Goal: Book appointment/travel/reservation

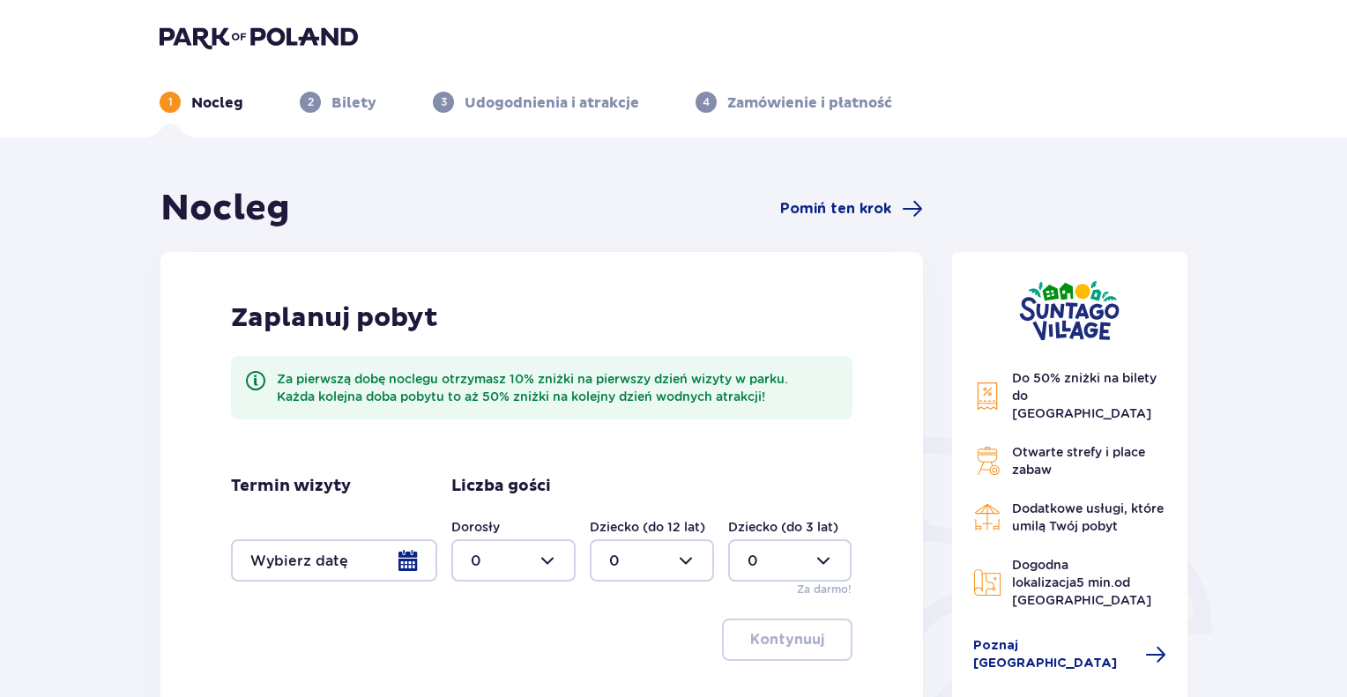
scroll to position [88, 0]
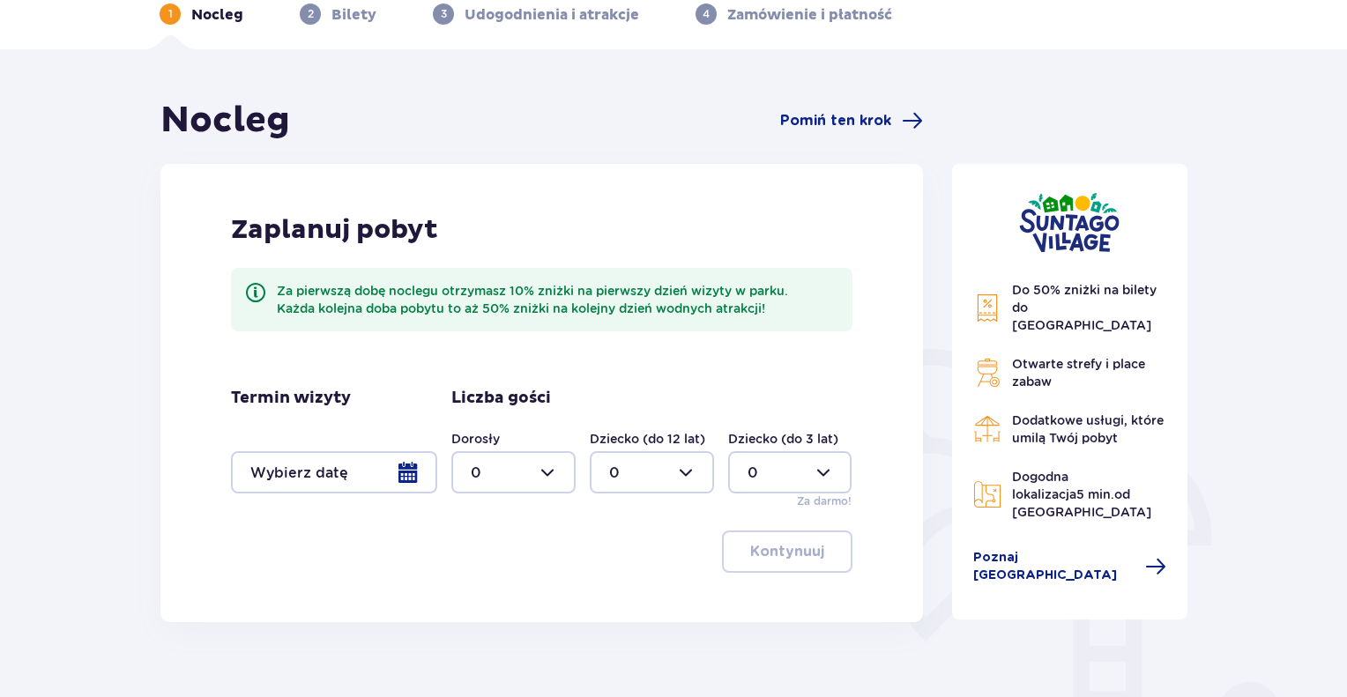
click at [402, 476] on div at bounding box center [334, 472] width 206 height 42
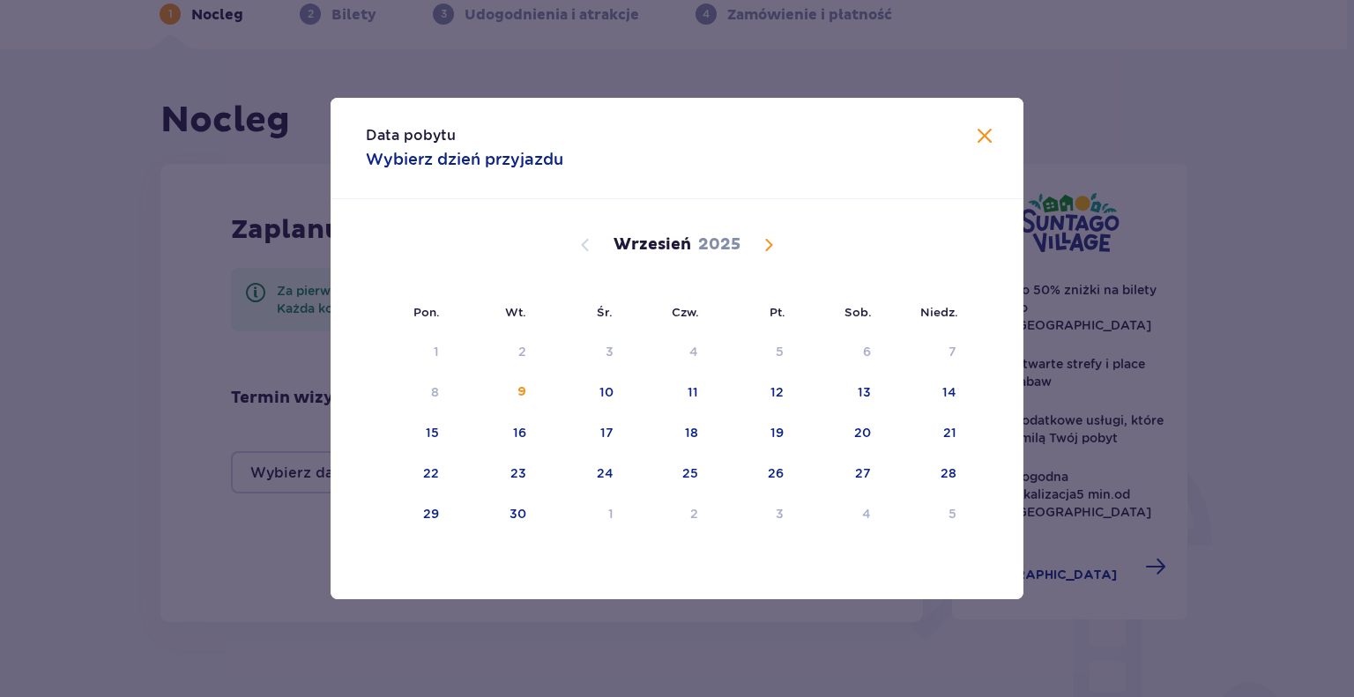
click at [769, 248] on span "Calendar" at bounding box center [768, 245] width 21 height 21
click at [786, 472] on div "21" at bounding box center [754, 474] width 86 height 39
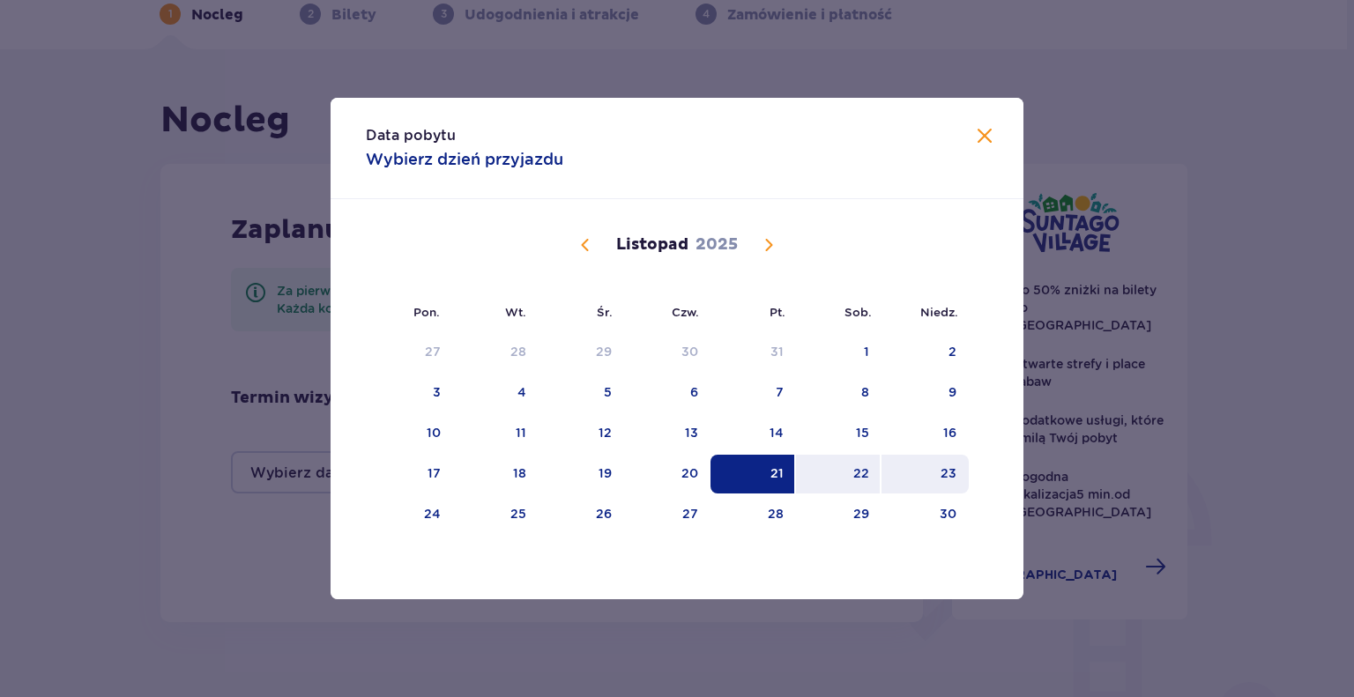
click at [938, 475] on div "23" at bounding box center [925, 474] width 87 height 39
type input "[DATE] - [DATE]"
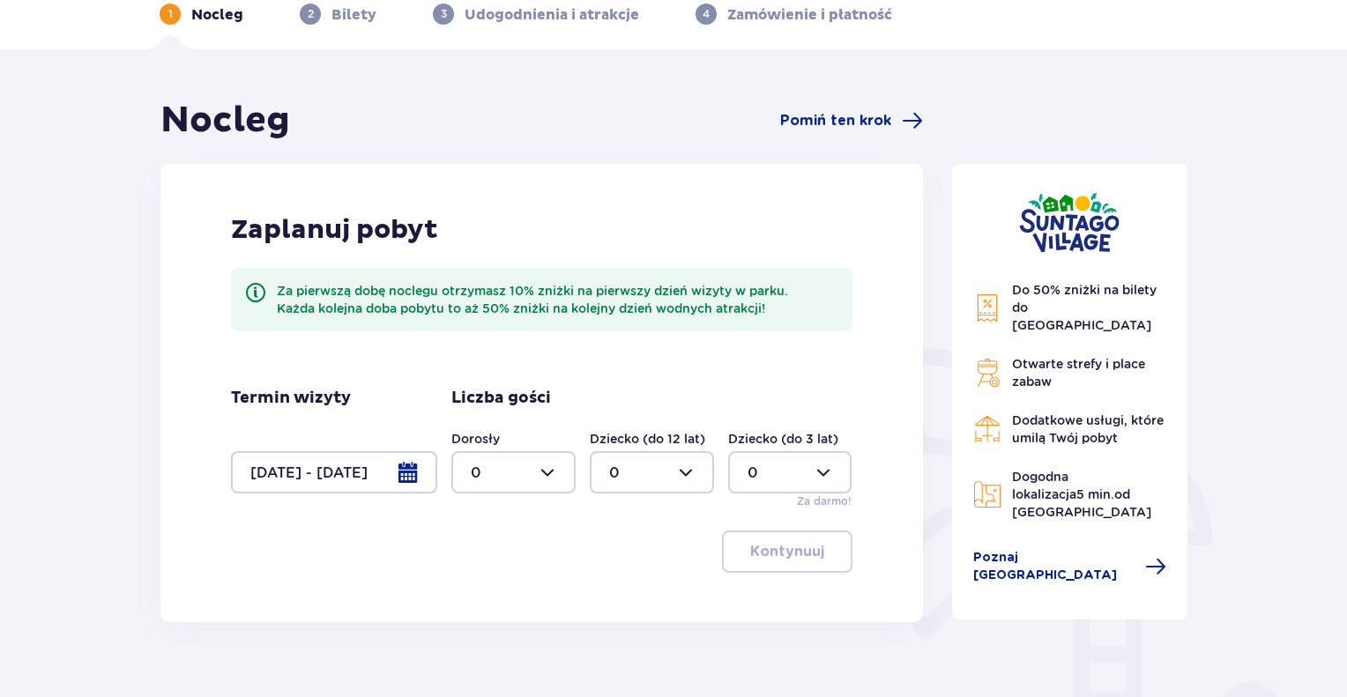
click at [553, 471] on div at bounding box center [513, 472] width 124 height 42
click at [480, 498] on div "4" at bounding box center [514, 497] width 86 height 19
type input "4"
click at [690, 472] on div at bounding box center [652, 472] width 124 height 42
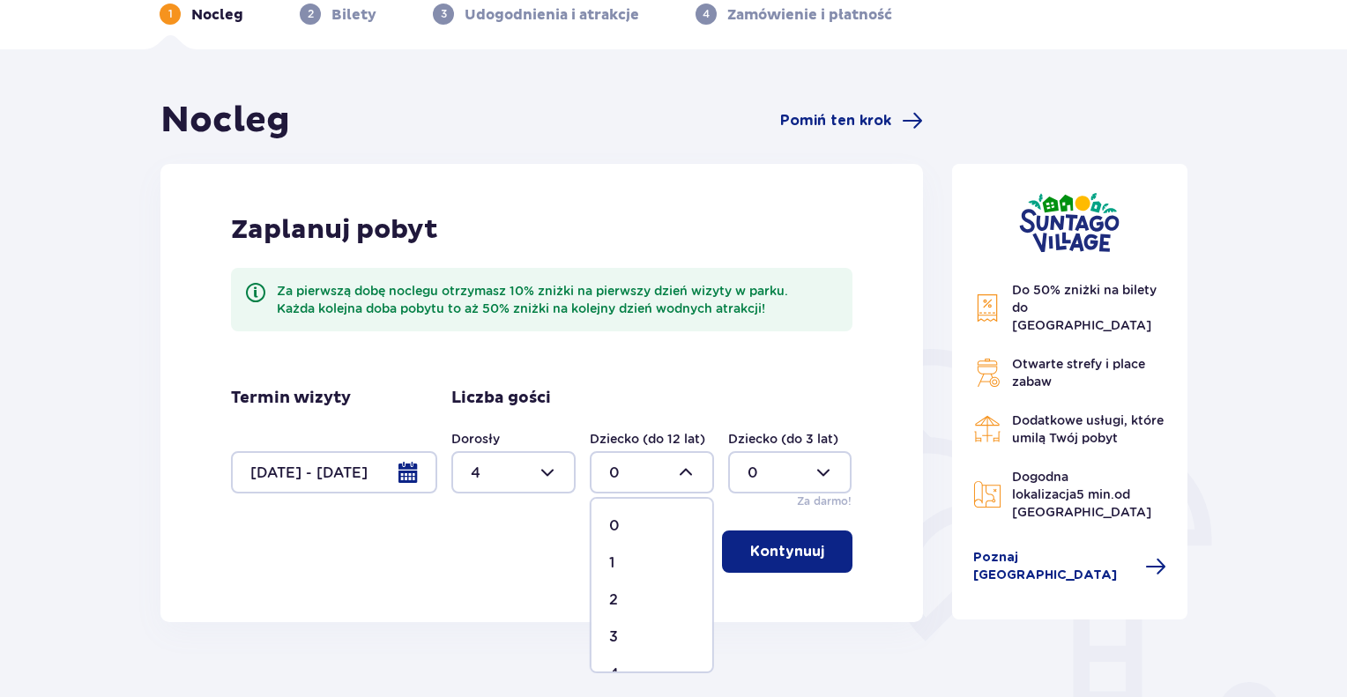
click at [615, 597] on p "2" at bounding box center [613, 600] width 9 height 19
type input "2"
click at [825, 469] on div at bounding box center [790, 472] width 124 height 42
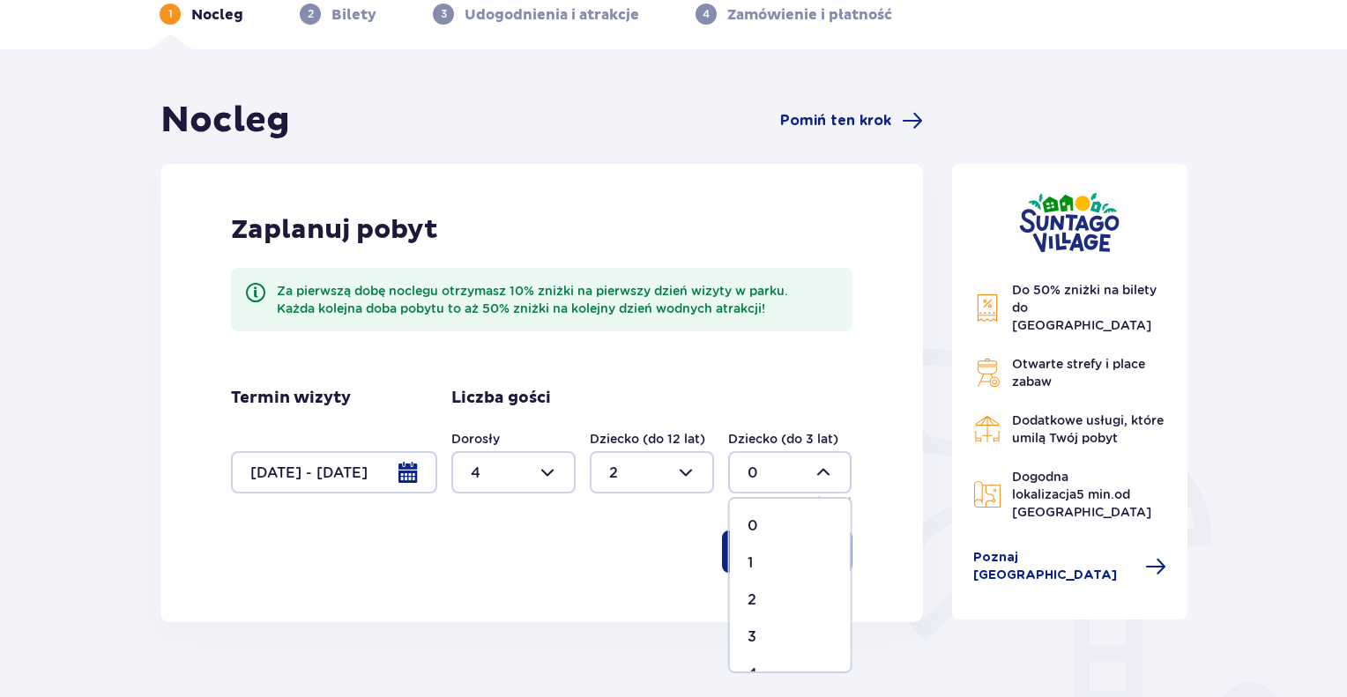
click at [748, 561] on p "1" at bounding box center [750, 563] width 5 height 19
type input "1"
click at [782, 551] on p "Kontynuuj" at bounding box center [787, 551] width 74 height 19
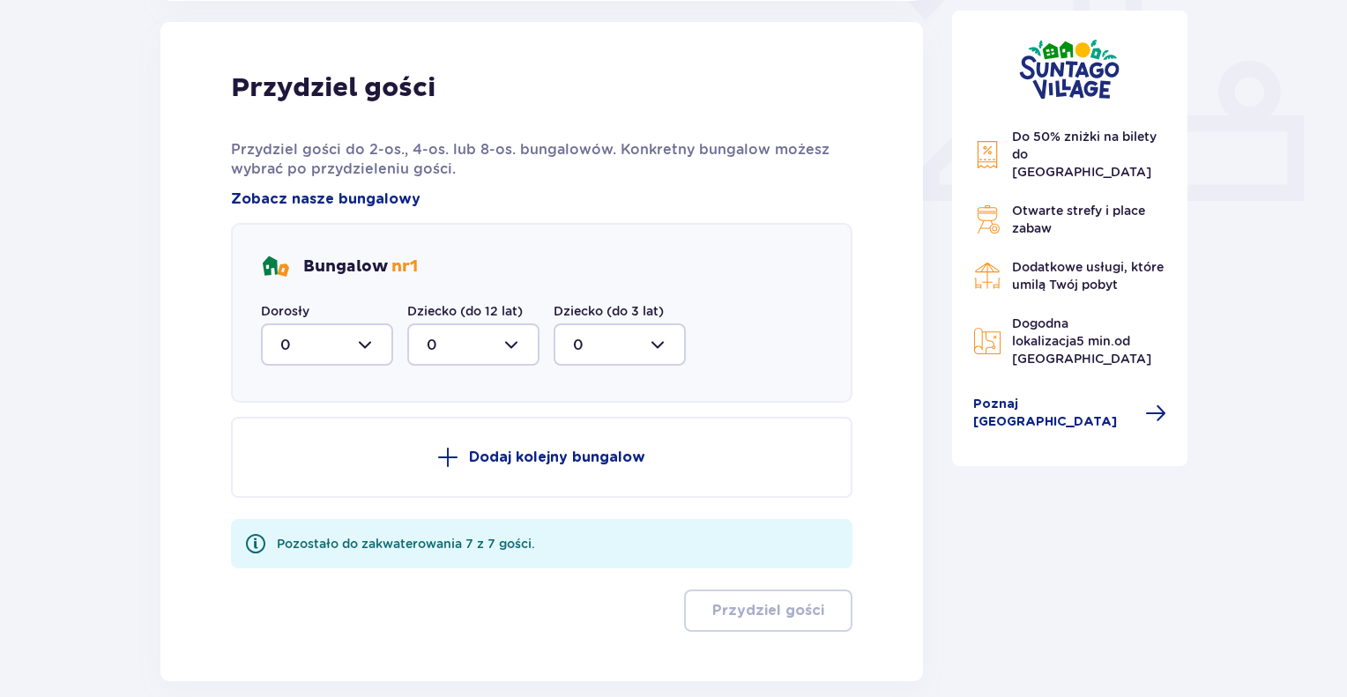
scroll to position [711, 0]
click at [367, 344] on div at bounding box center [327, 344] width 132 height 42
click at [291, 536] on div "4" at bounding box center [326, 545] width 93 height 19
type input "4"
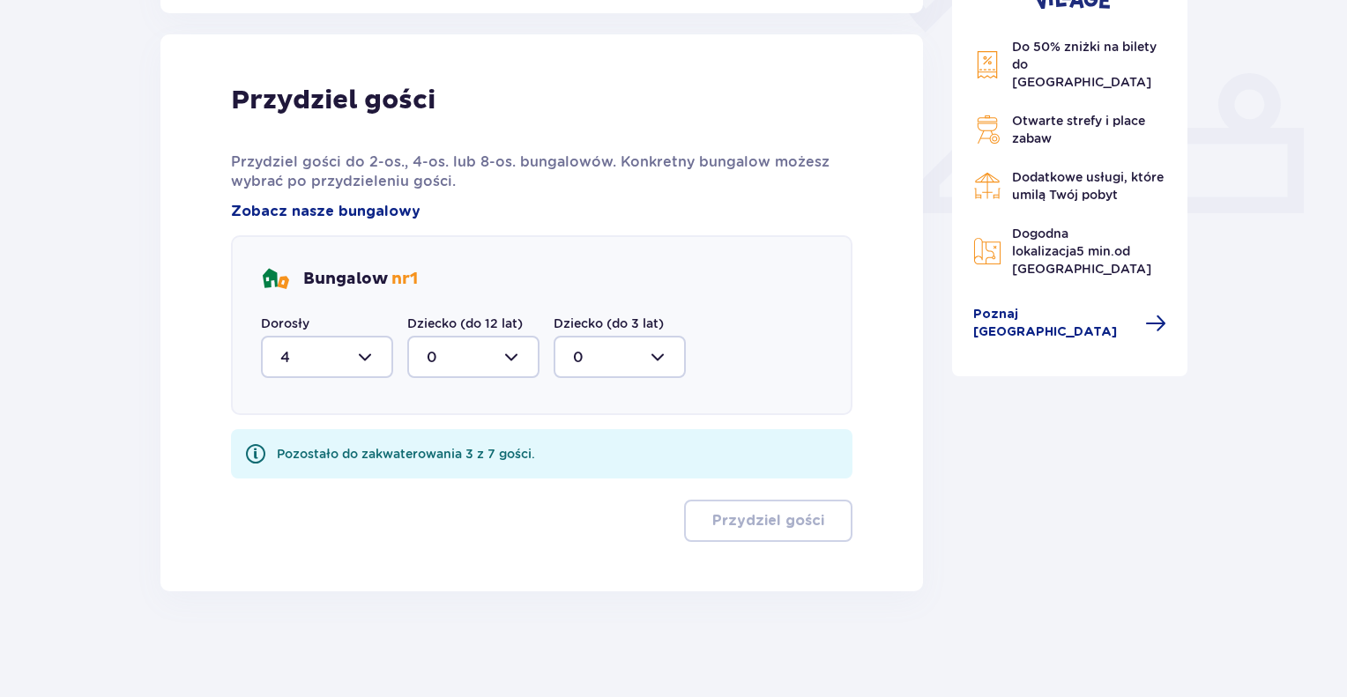
scroll to position [697, 0]
click at [510, 355] on div at bounding box center [473, 358] width 132 height 42
click at [438, 476] on div "2" at bounding box center [473, 485] width 93 height 19
type input "2"
click at [660, 354] on div at bounding box center [620, 358] width 132 height 42
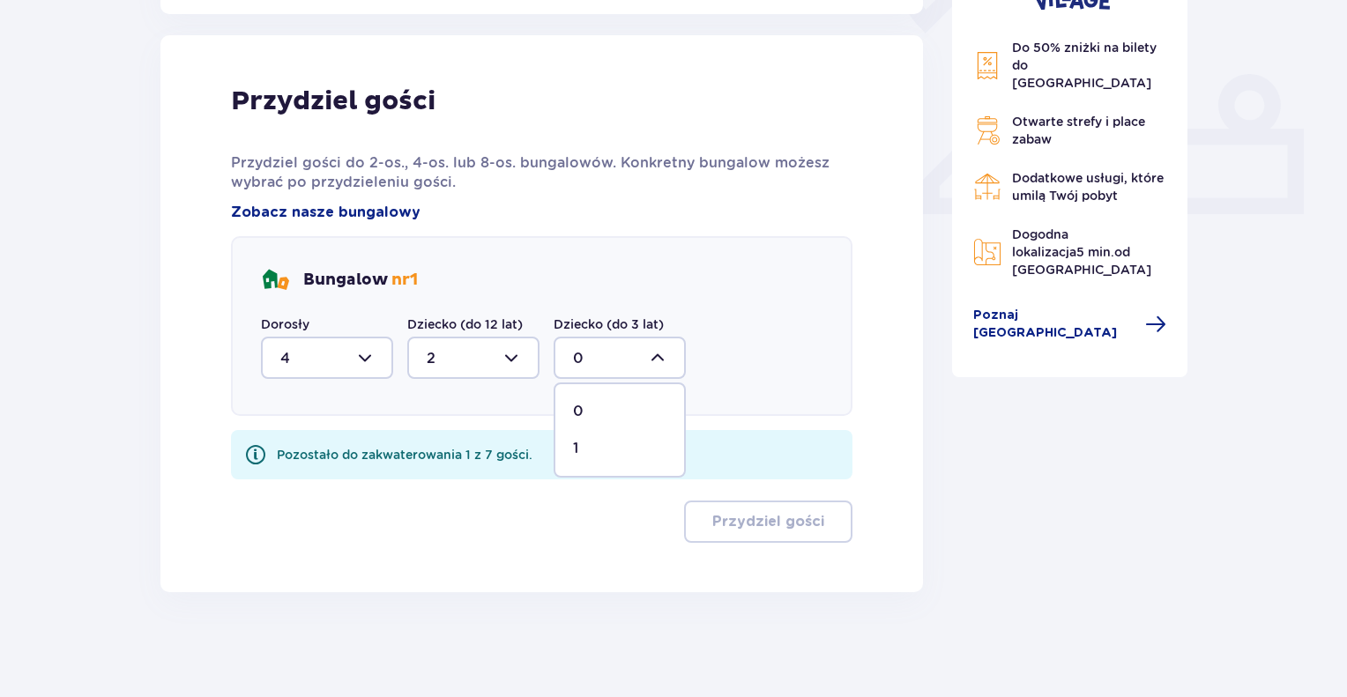
click at [573, 445] on p "1" at bounding box center [575, 448] width 5 height 19
type input "1"
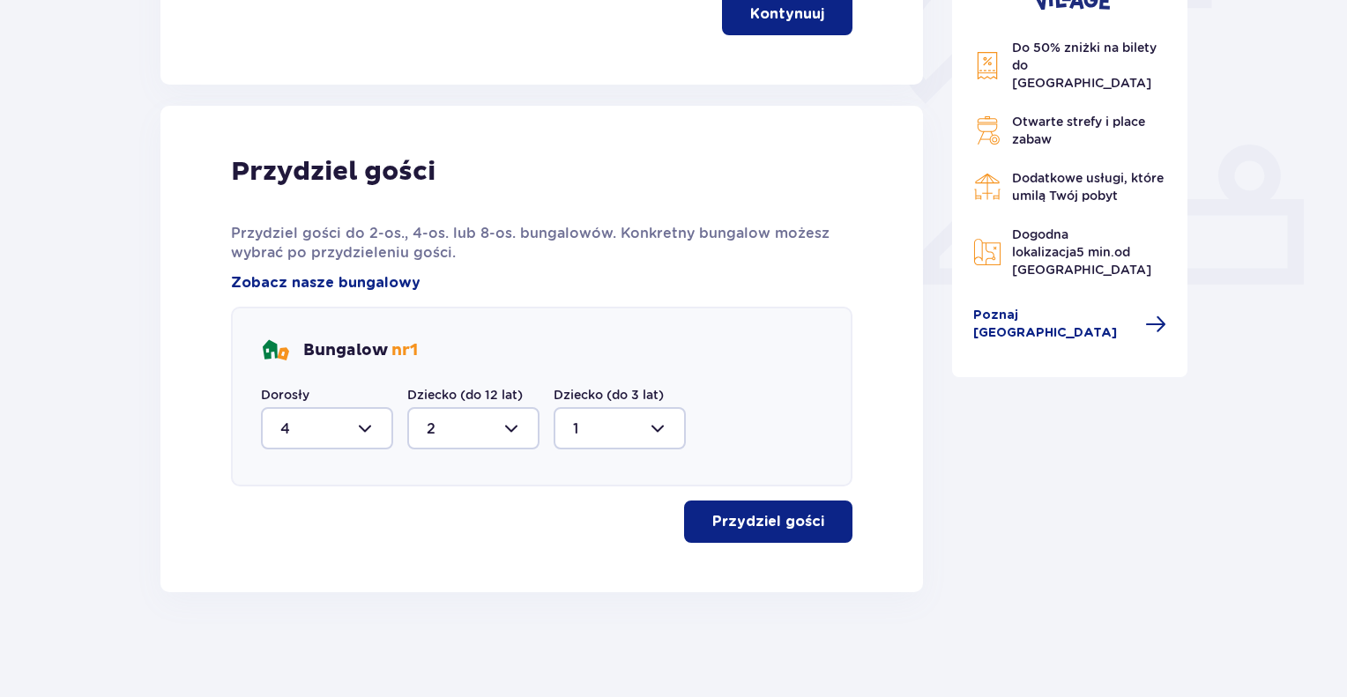
click at [760, 522] on p "Przydziel gości" at bounding box center [768, 521] width 112 height 19
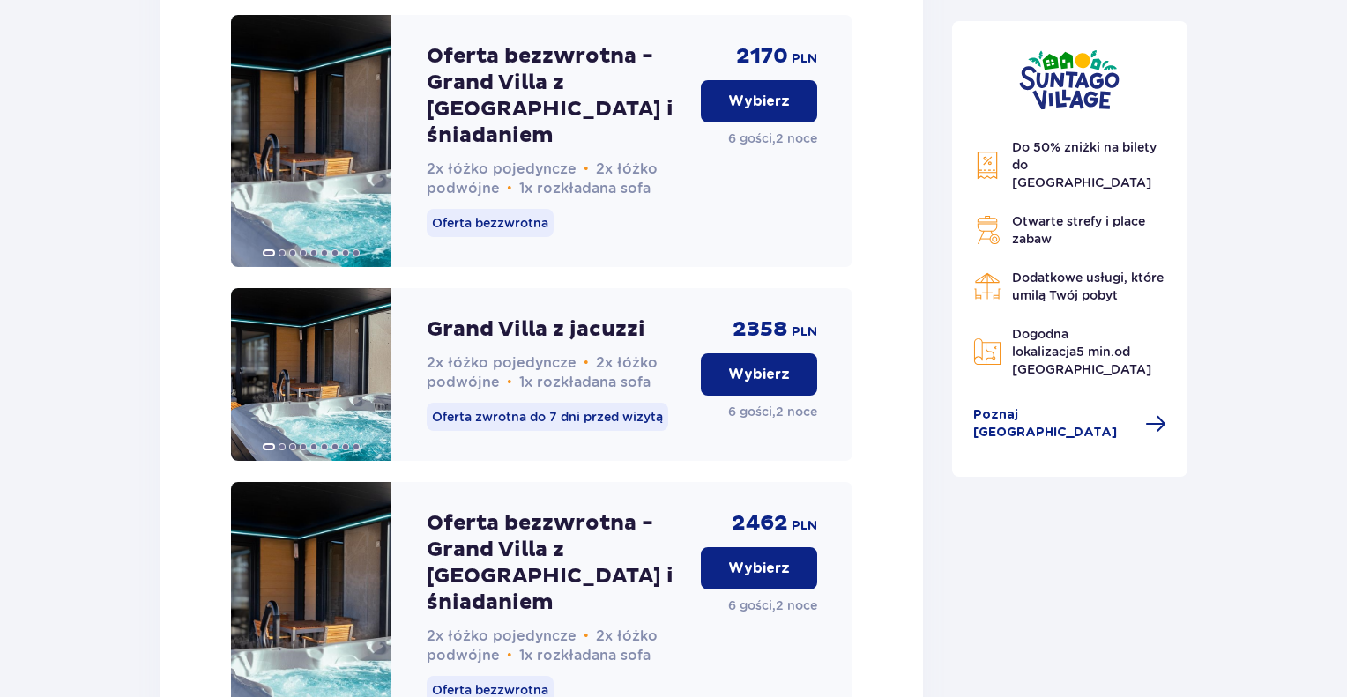
scroll to position [2188, 0]
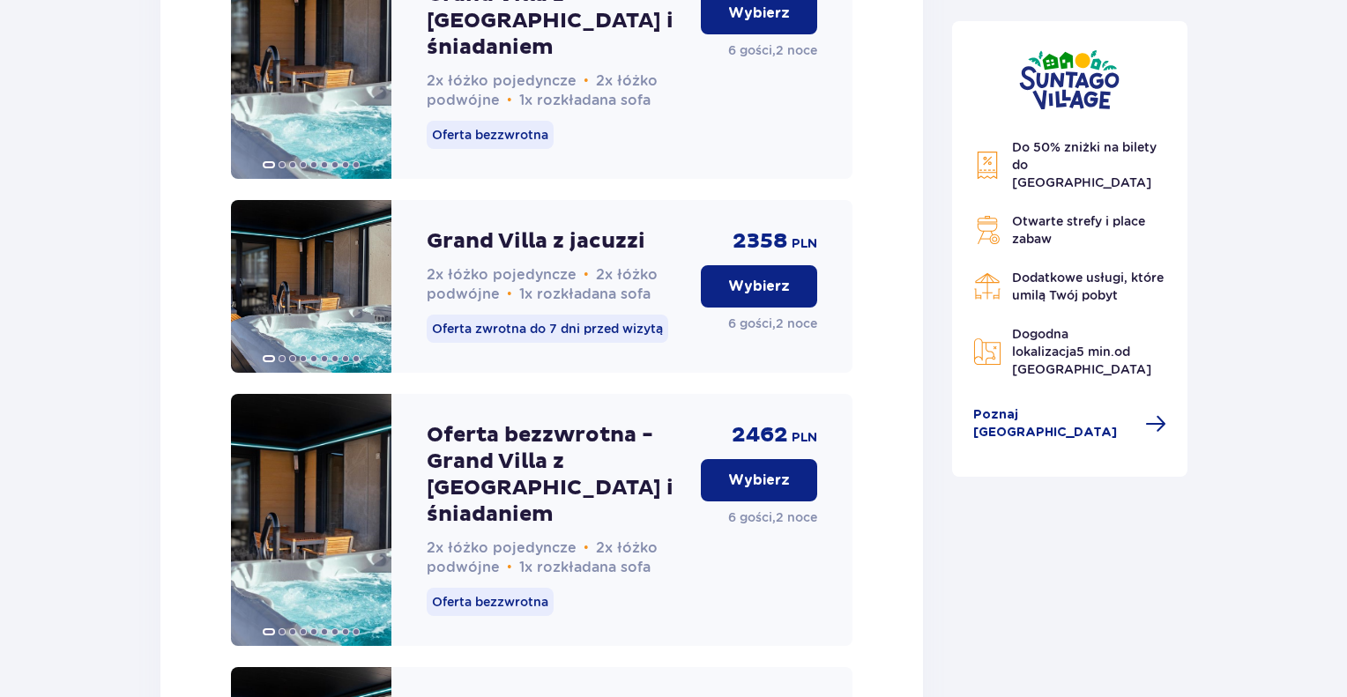
click at [769, 292] on button "Wybierz" at bounding box center [759, 286] width 116 height 42
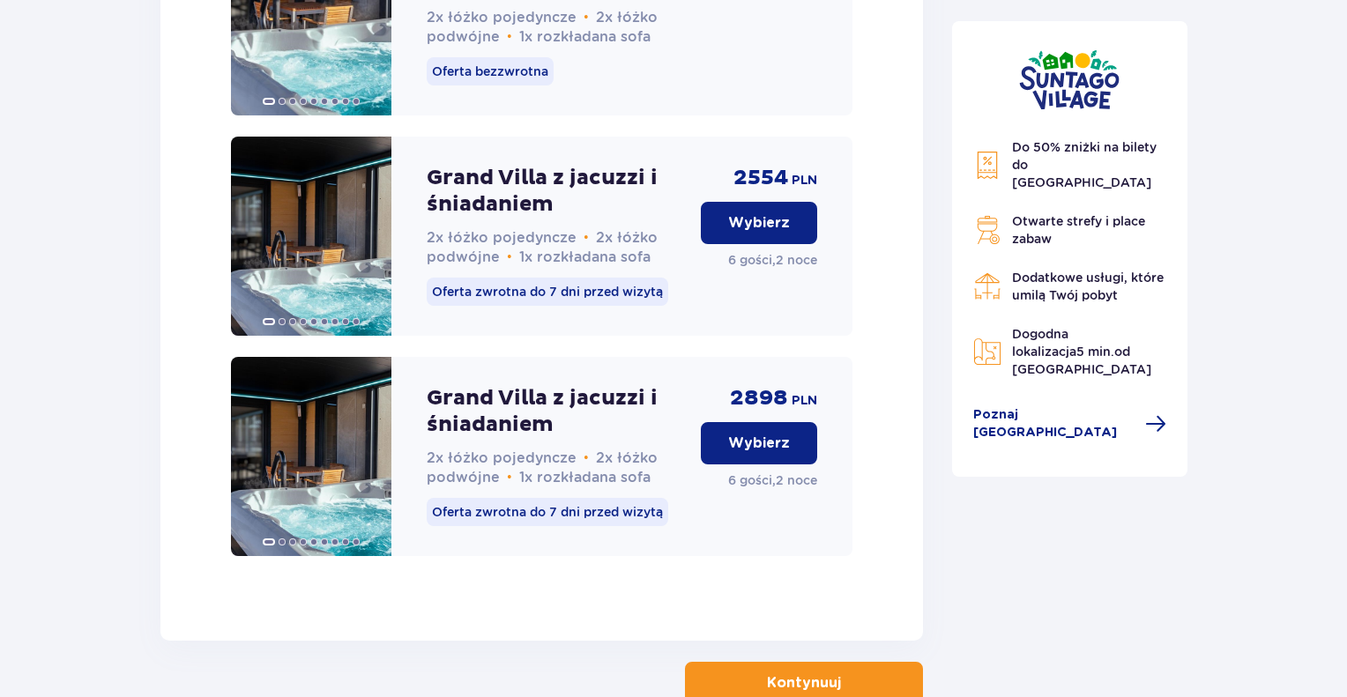
scroll to position [2807, 0]
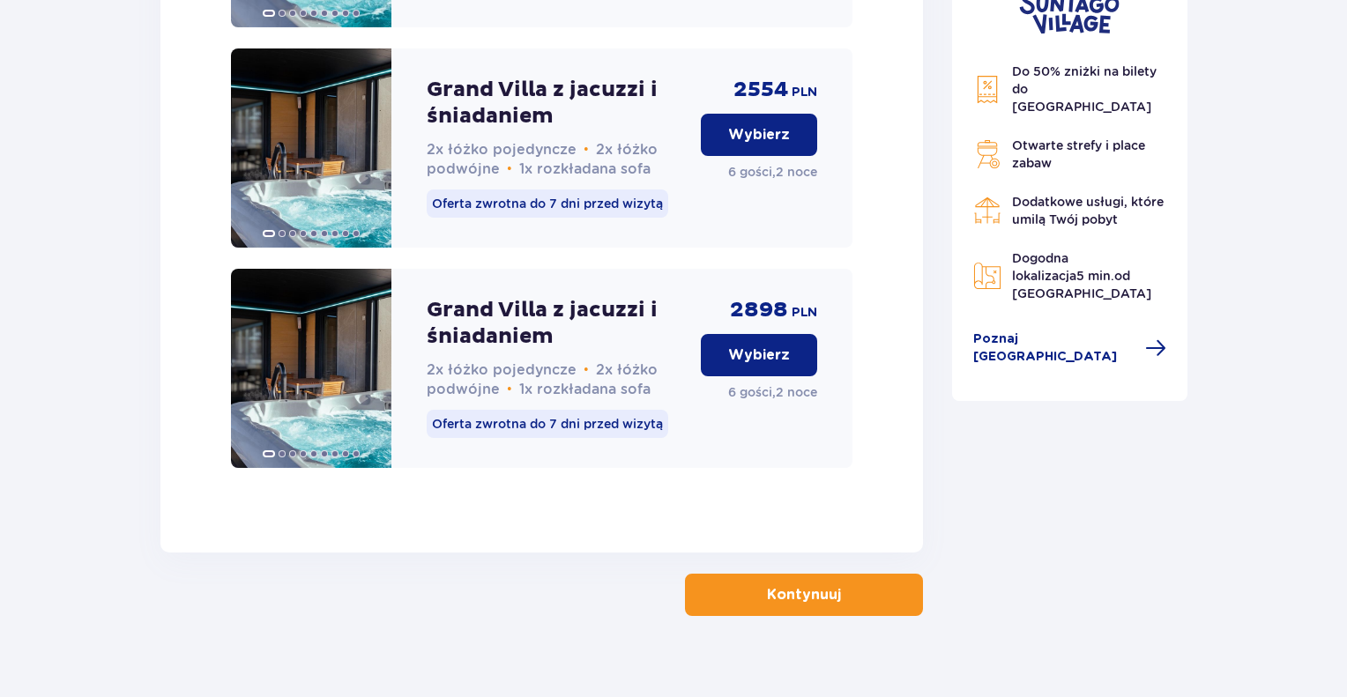
click at [772, 346] on p "Wybierz" at bounding box center [759, 355] width 62 height 19
click at [376, 362] on span at bounding box center [371, 369] width 14 height 14
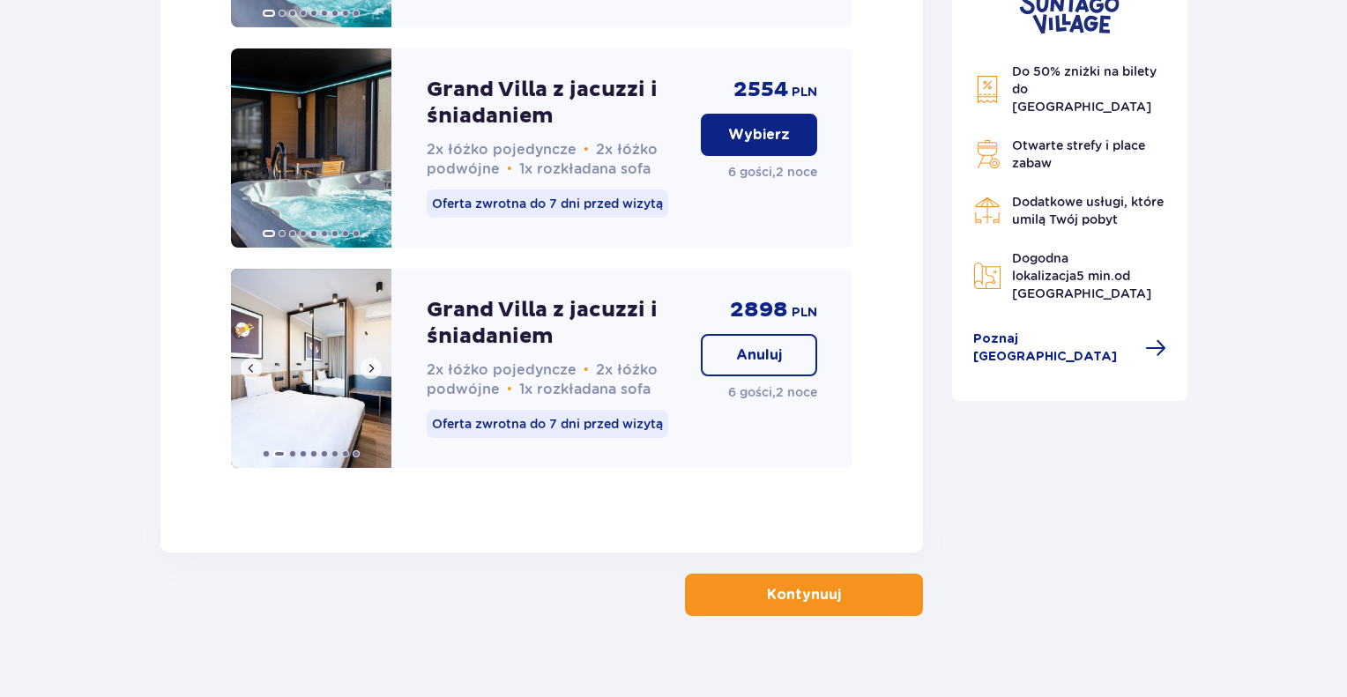
click at [373, 362] on span at bounding box center [371, 369] width 14 height 14
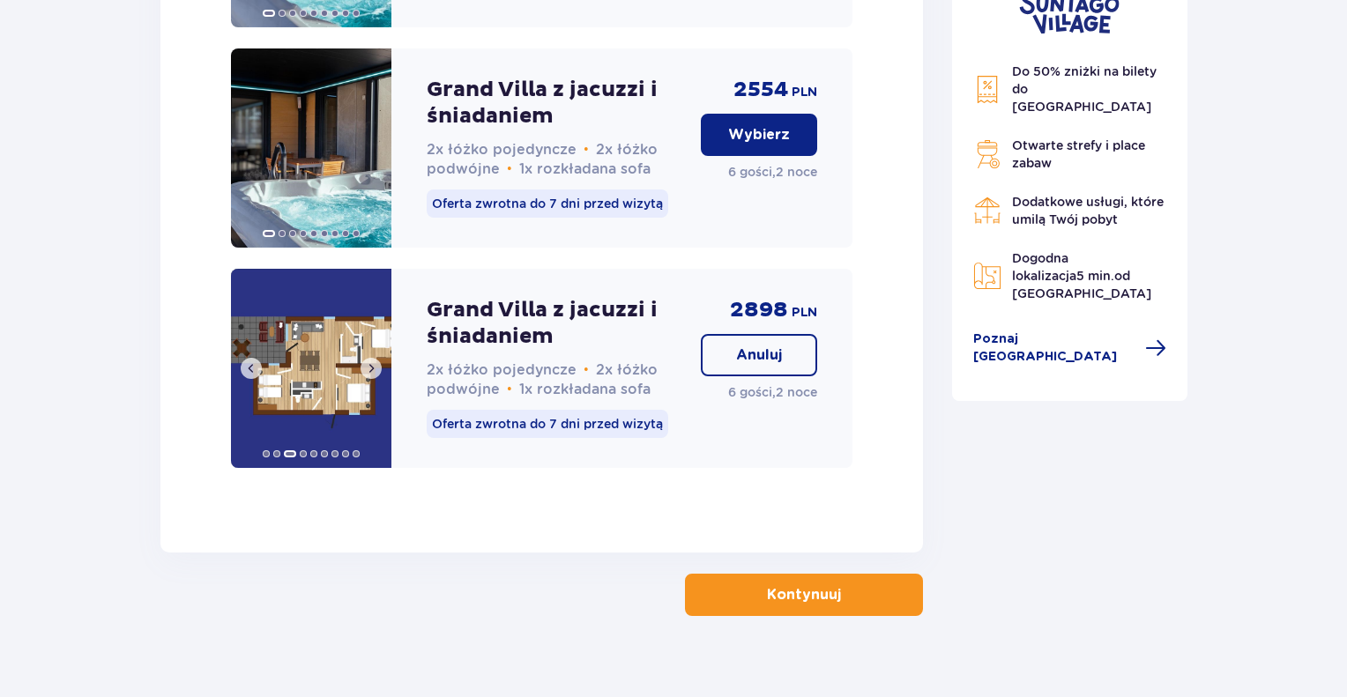
click at [373, 362] on span at bounding box center [371, 369] width 14 height 14
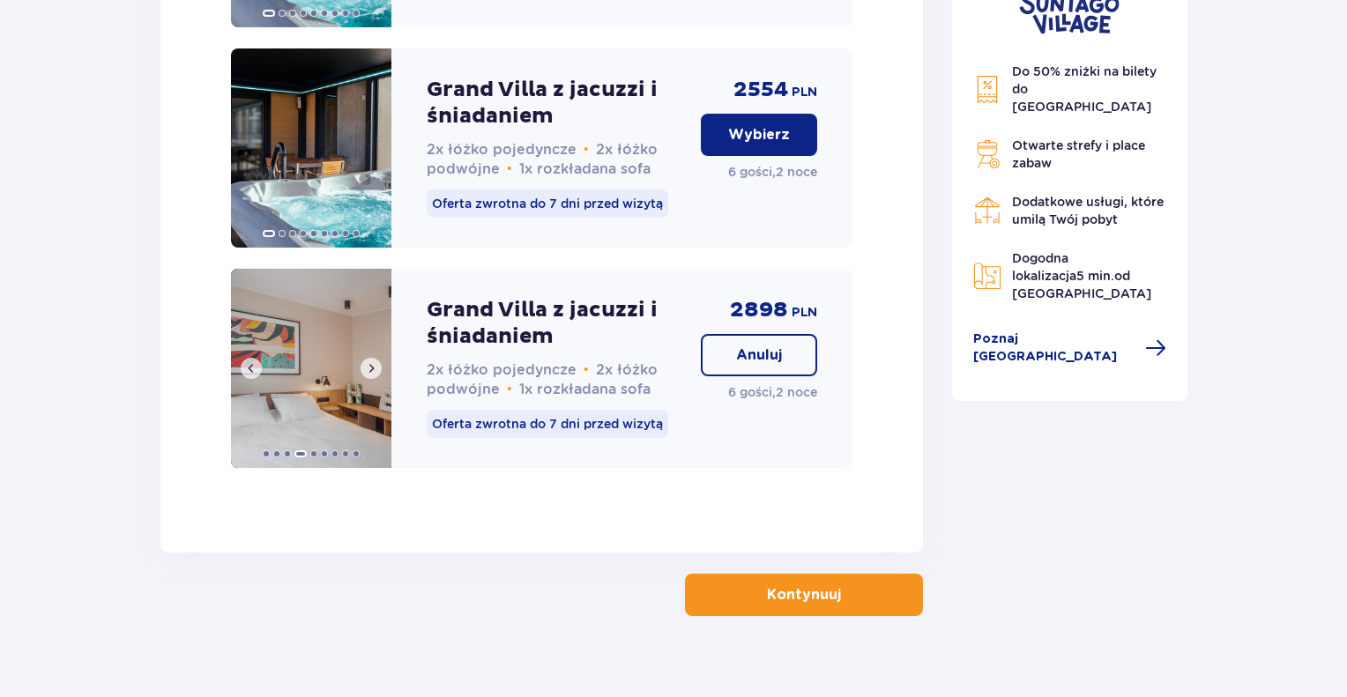
click at [373, 362] on span at bounding box center [371, 369] width 14 height 14
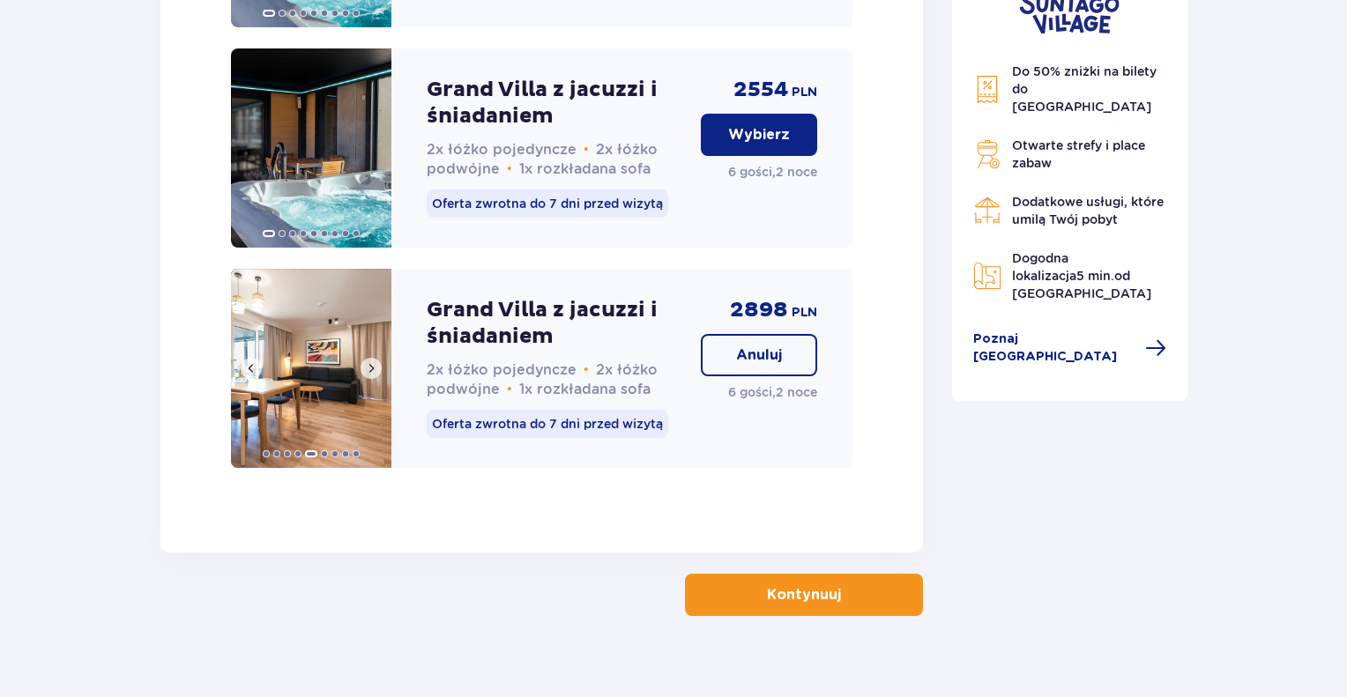
click at [373, 362] on span at bounding box center [371, 369] width 14 height 14
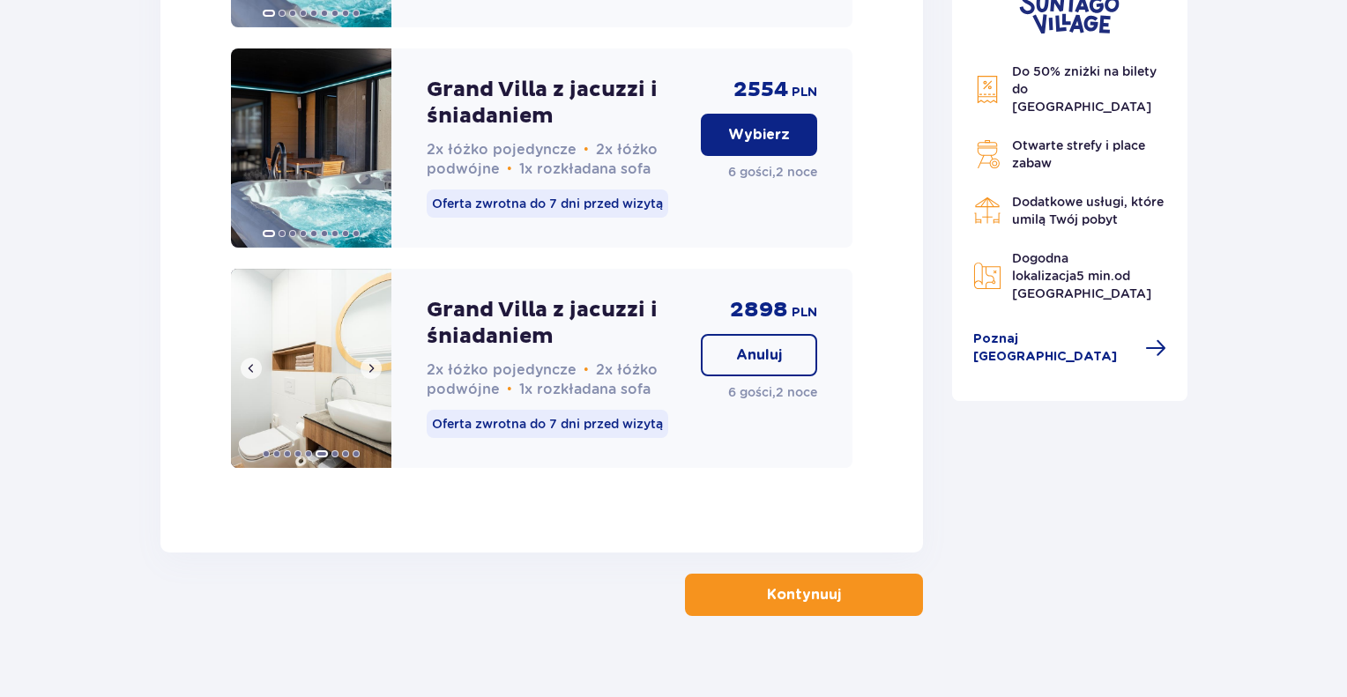
click at [373, 362] on span at bounding box center [371, 369] width 14 height 14
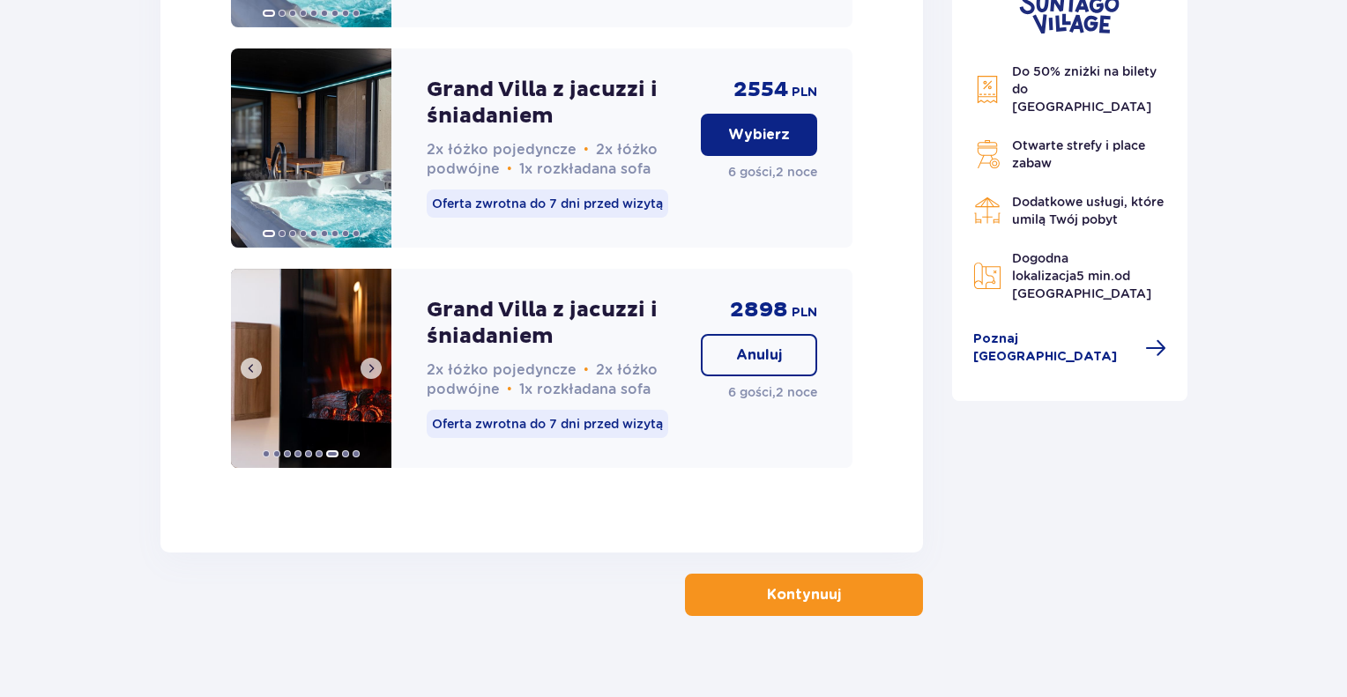
click at [373, 362] on span at bounding box center [371, 369] width 14 height 14
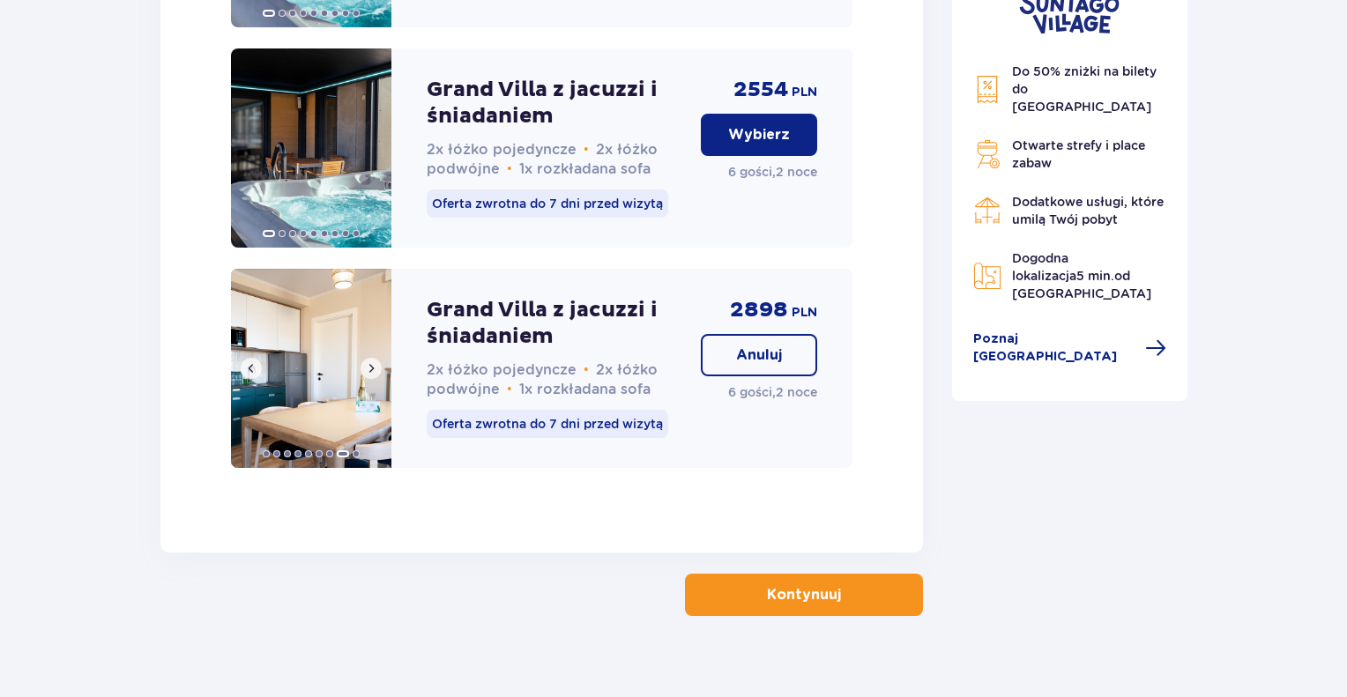
click at [373, 362] on span at bounding box center [371, 369] width 14 height 14
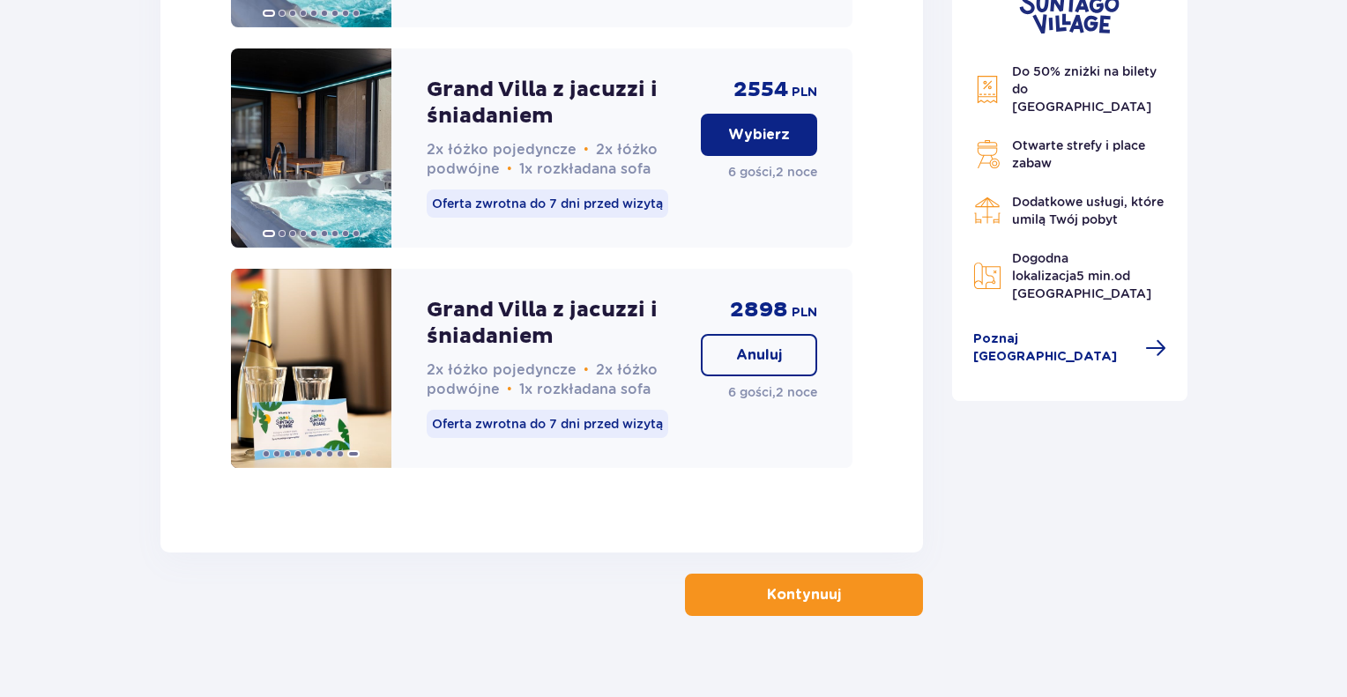
click at [796, 585] on p "Kontynuuj" at bounding box center [804, 594] width 74 height 19
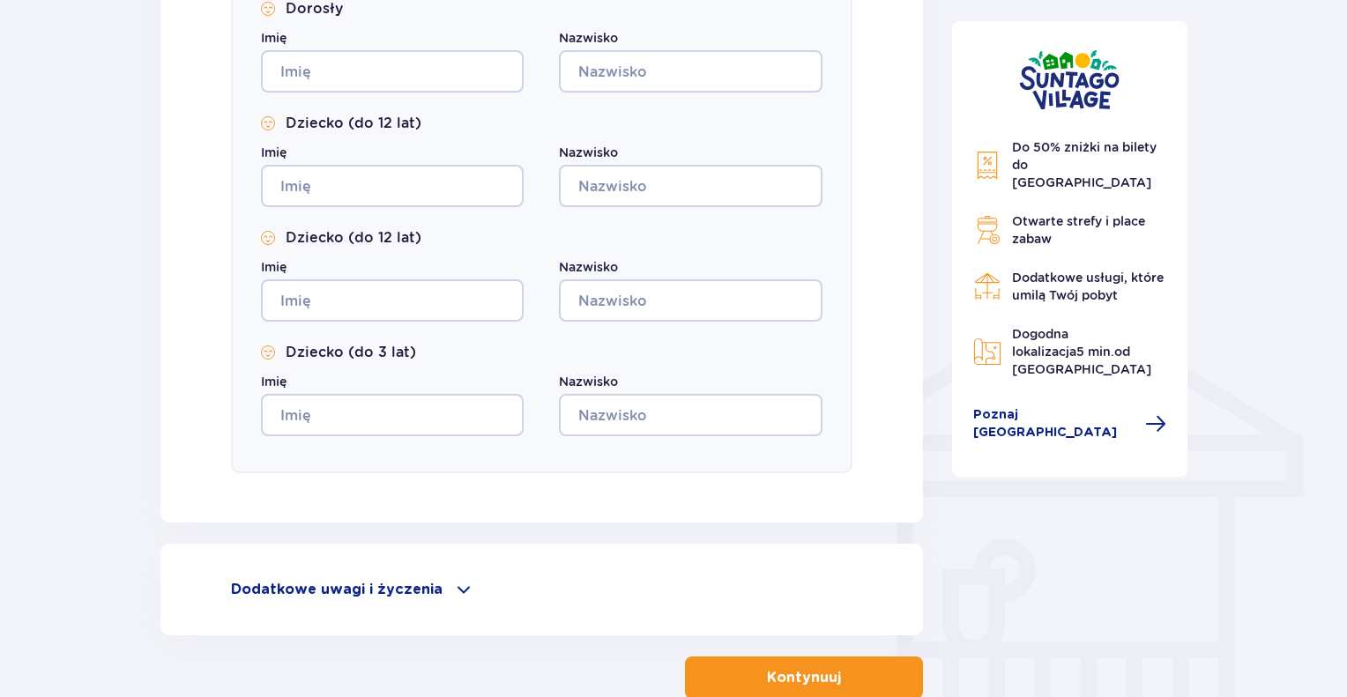
scroll to position [1243, 0]
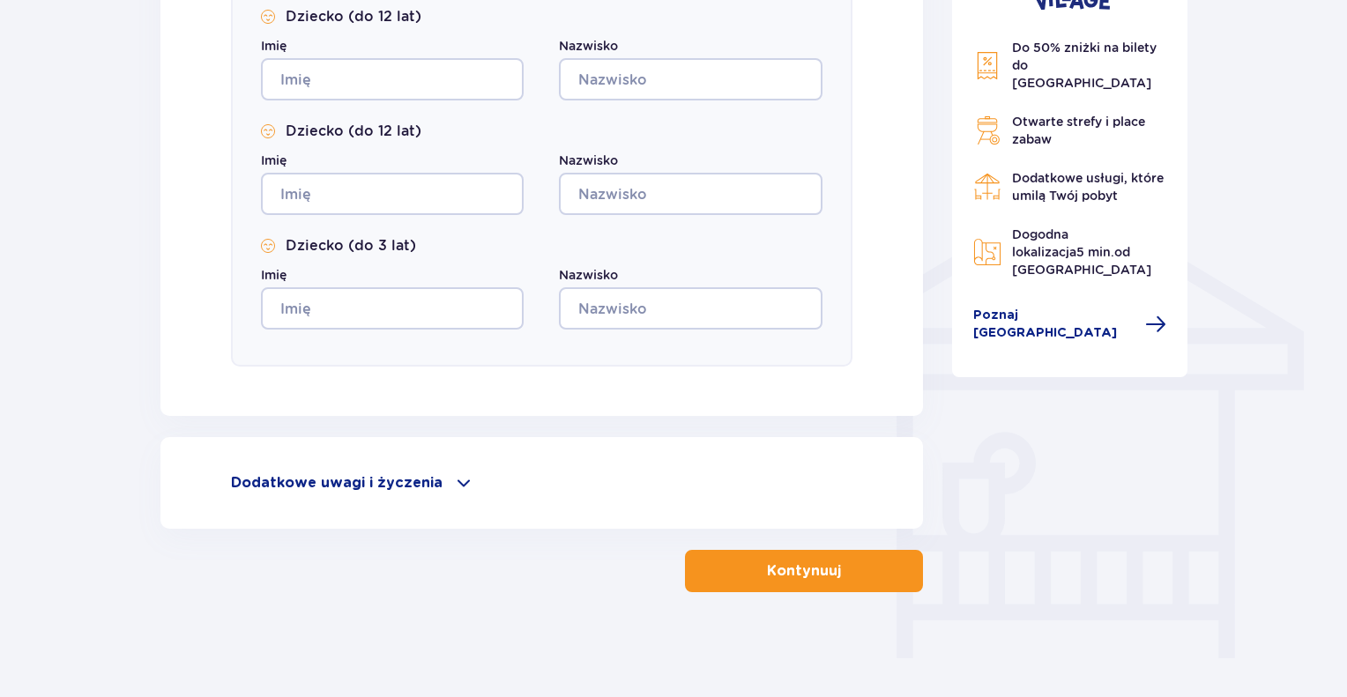
click at [453, 488] on span at bounding box center [463, 483] width 21 height 21
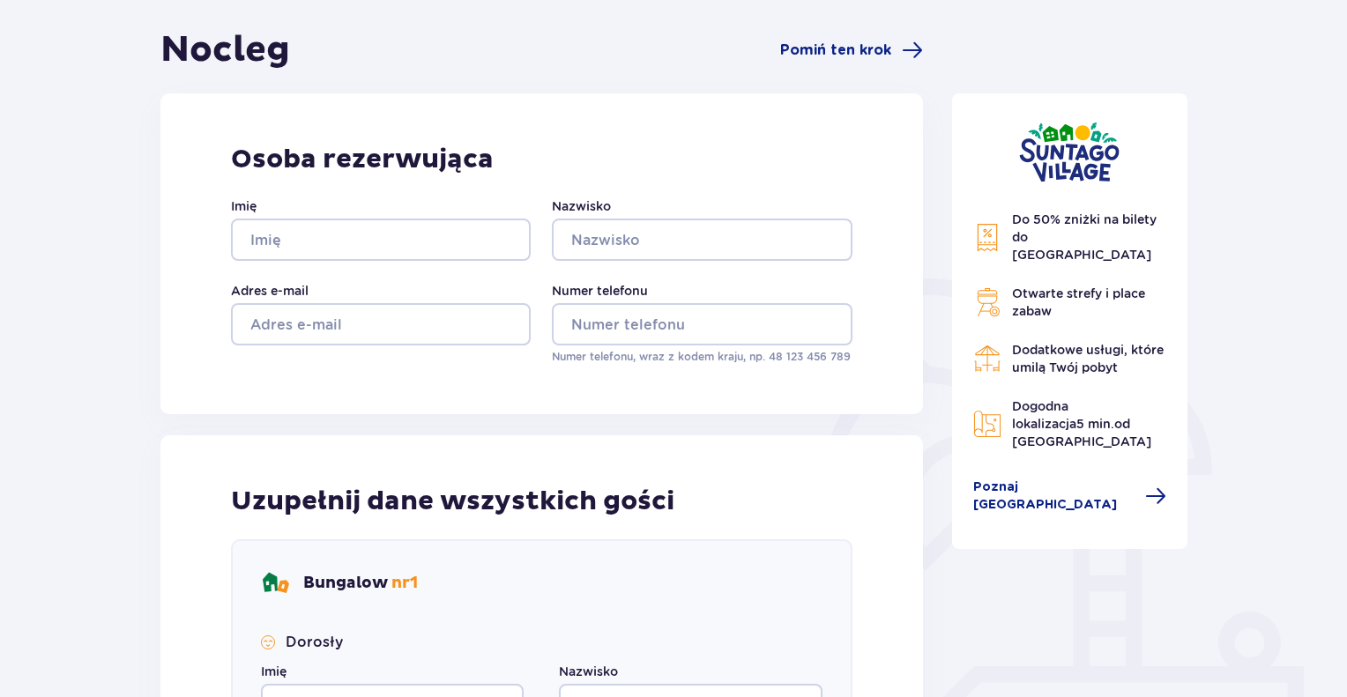
scroll to position [0, 0]
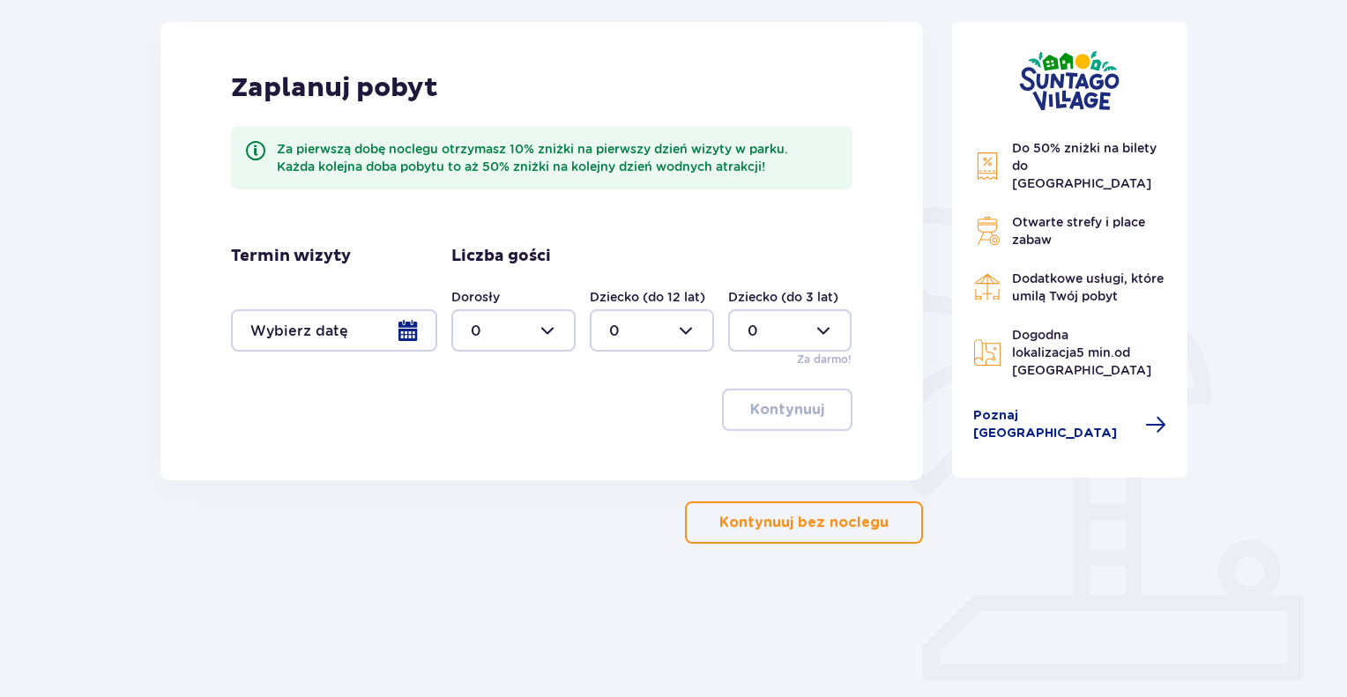
scroll to position [282, 0]
